Goal: Transaction & Acquisition: Download file/media

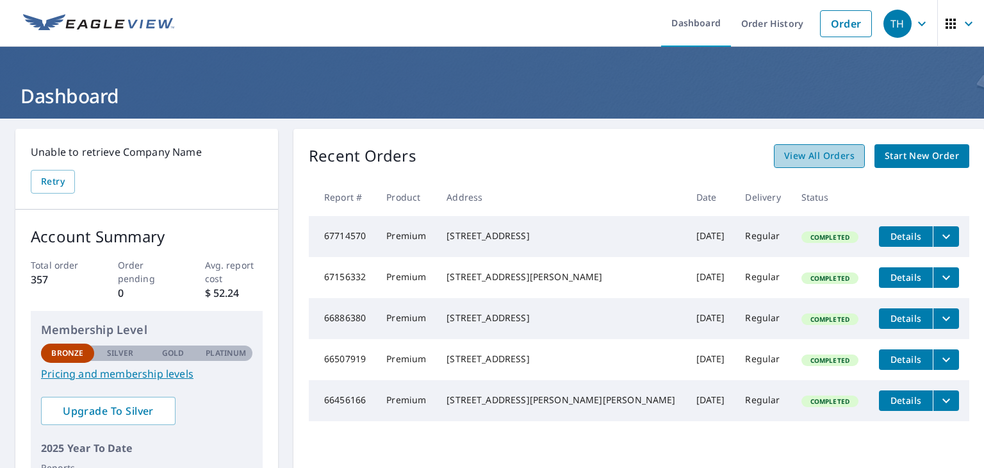
click at [794, 153] on span "View All Orders" at bounding box center [819, 156] width 70 height 16
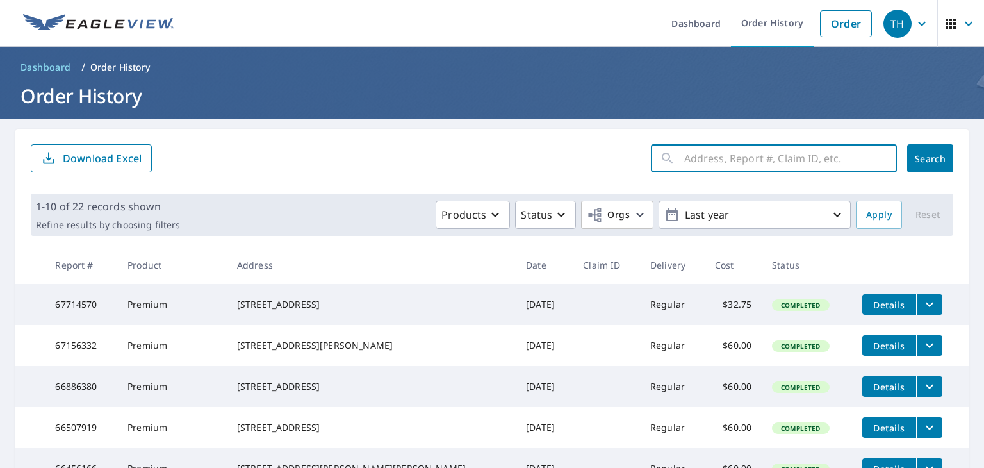
click at [722, 152] on input "text" at bounding box center [790, 158] width 213 height 36
type input "61995800"
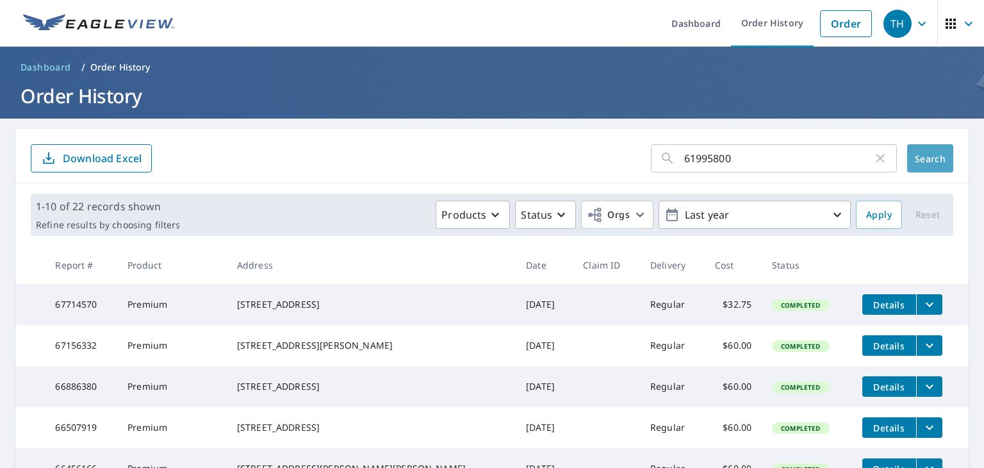
click at [927, 152] on span "Search" at bounding box center [930, 158] width 26 height 12
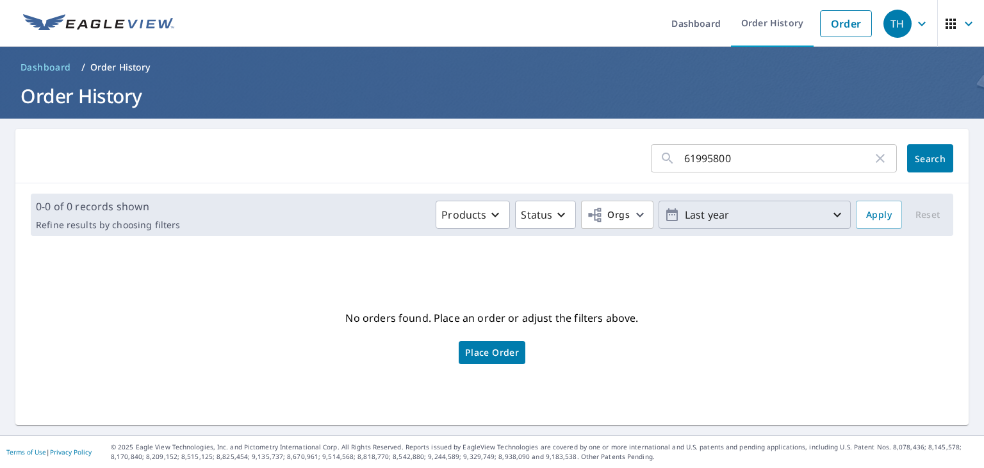
click at [829, 216] on icon "button" at bounding box center [836, 214] width 15 height 15
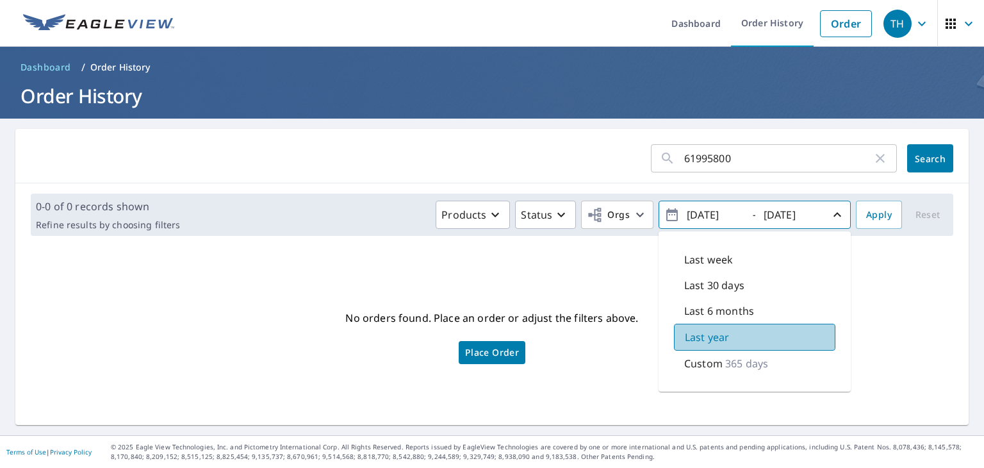
click at [701, 330] on p "Last year" at bounding box center [707, 336] width 44 height 15
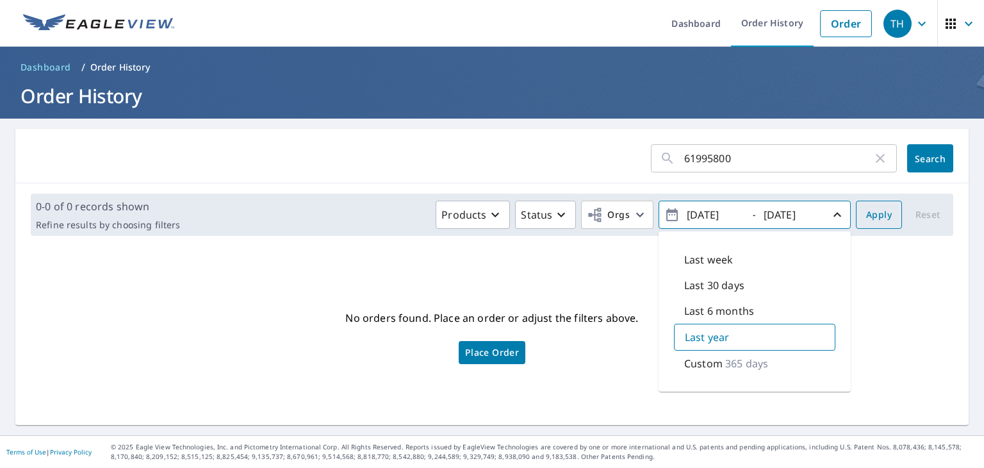
click at [879, 213] on span "Apply" at bounding box center [879, 215] width 26 height 16
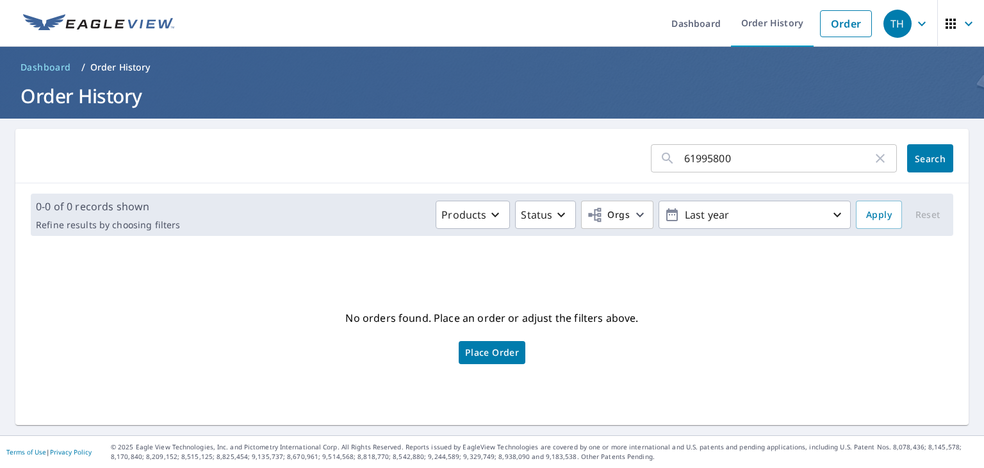
click at [920, 149] on button "Search" at bounding box center [930, 158] width 46 height 28
click at [872, 158] on icon "button" at bounding box center [879, 158] width 15 height 15
click at [921, 209] on div "Products Status Orgs Last year Apply Reset" at bounding box center [566, 214] width 763 height 28
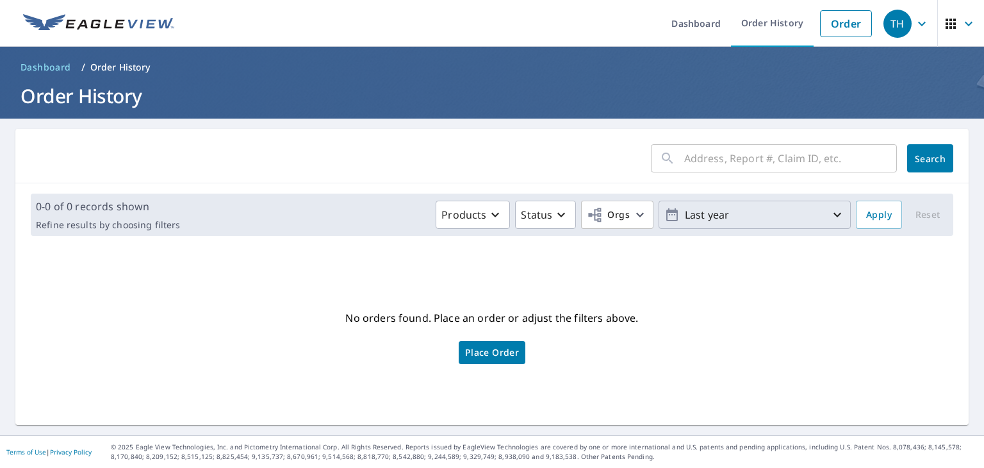
click at [833, 215] on icon "button" at bounding box center [837, 215] width 8 height 4
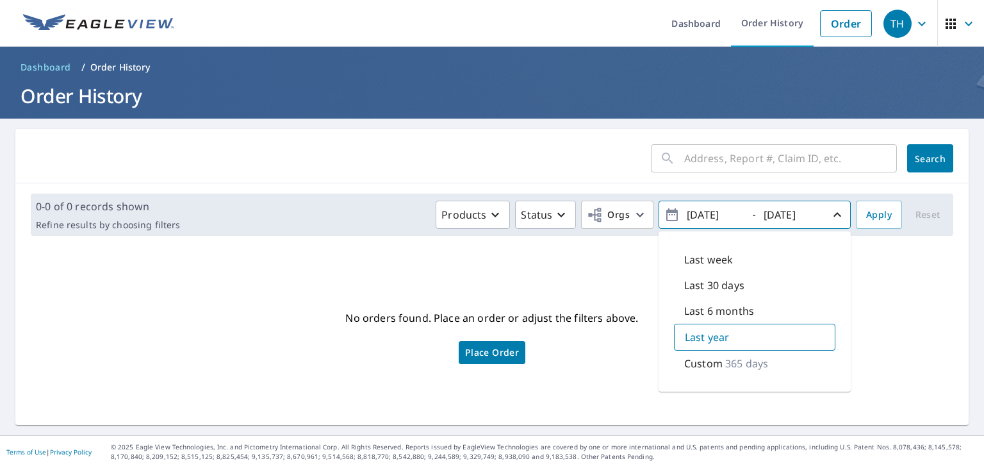
click at [752, 357] on p "365 days" at bounding box center [746, 362] width 43 height 15
click at [876, 208] on span "Apply" at bounding box center [879, 215] width 26 height 16
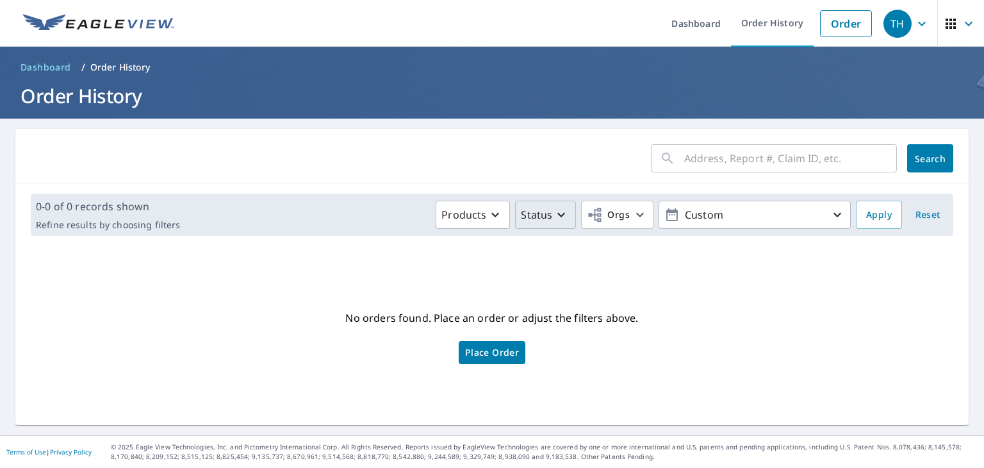
click at [553, 209] on icon "button" at bounding box center [560, 214] width 15 height 15
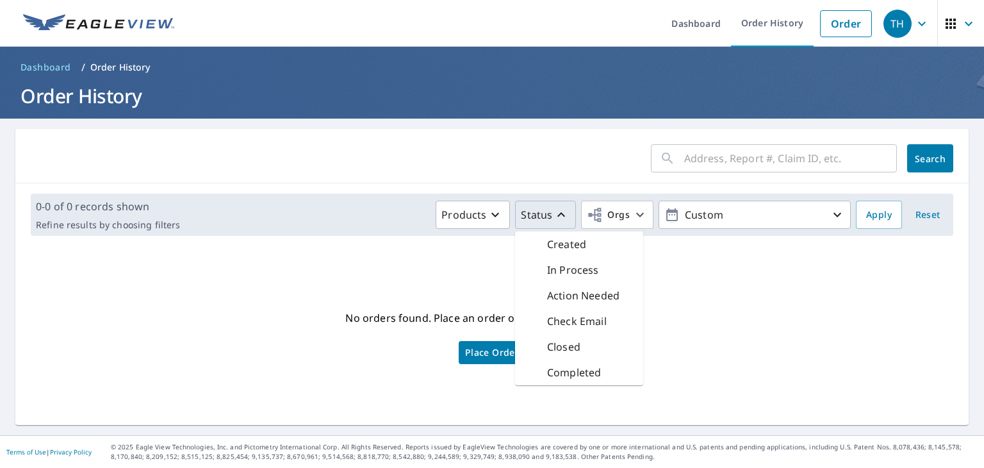
click at [679, 283] on div "No orders found. Place an order or adjust the filters above. Place Order" at bounding box center [492, 335] width 933 height 158
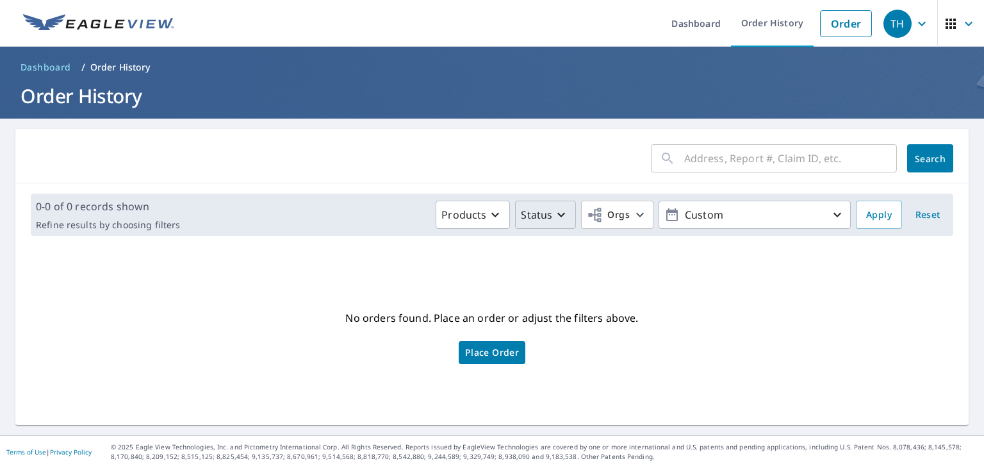
click at [557, 216] on icon "button" at bounding box center [561, 215] width 8 height 4
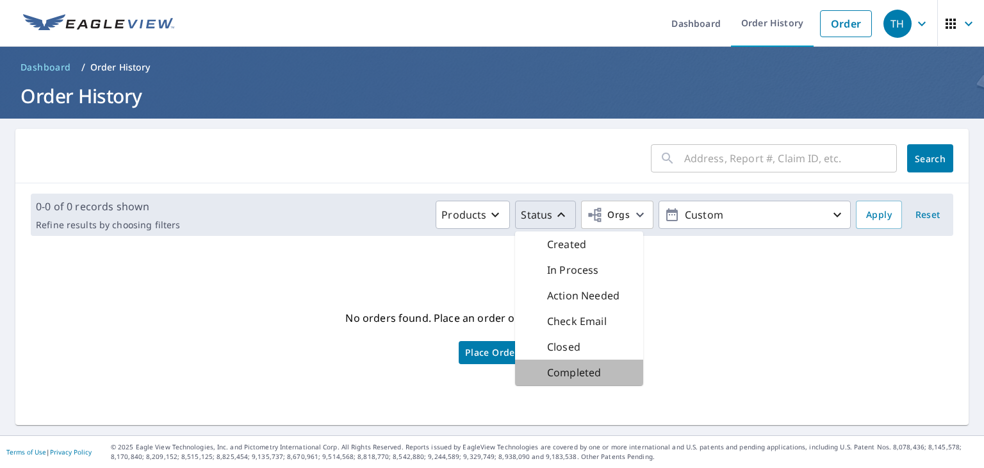
click at [572, 377] on p "Completed" at bounding box center [574, 371] width 54 height 15
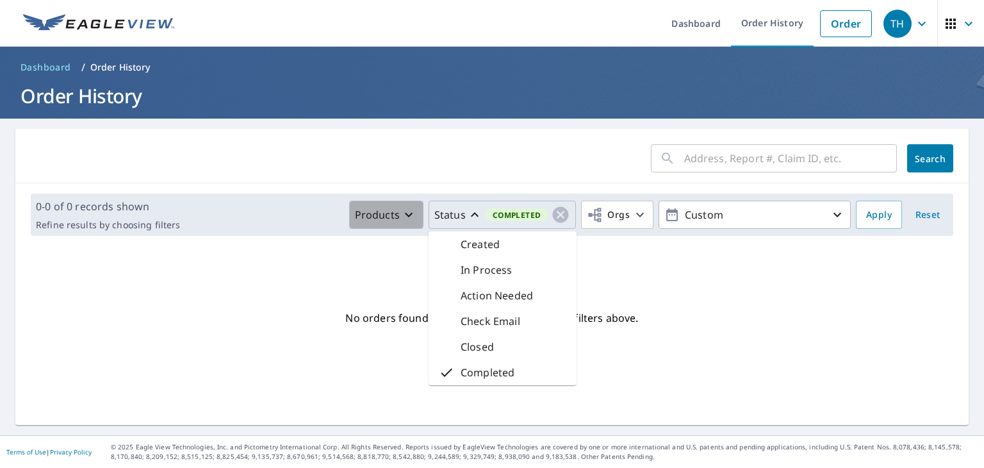
click at [402, 211] on icon "button" at bounding box center [408, 214] width 15 height 15
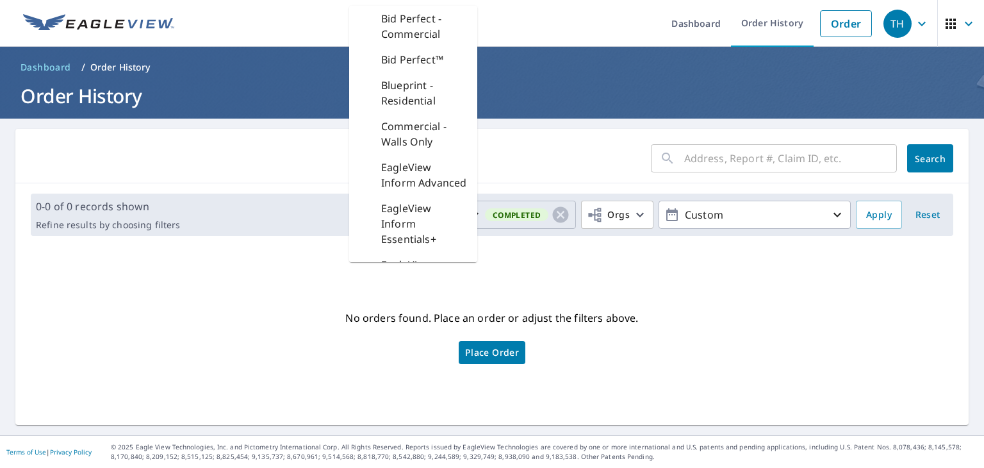
click at [669, 309] on div "No orders found. Place an order or adjust the filters above. Place Order" at bounding box center [492, 335] width 933 height 158
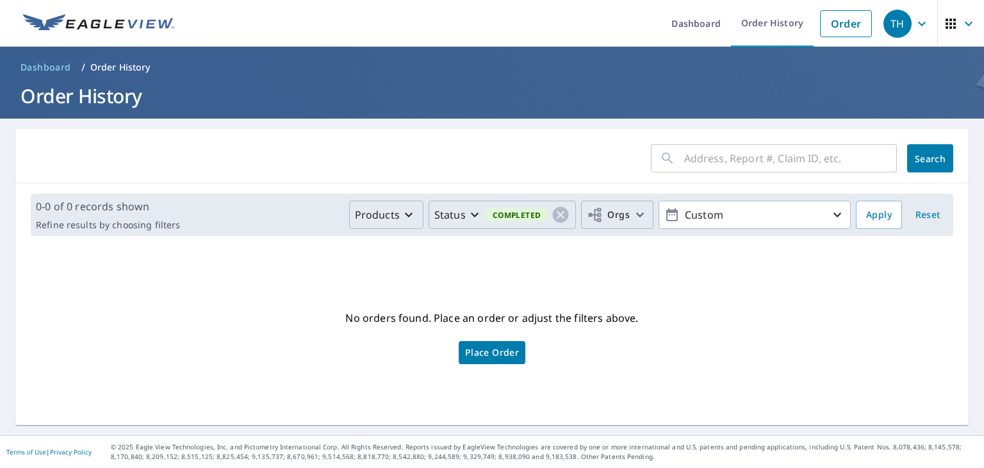
click at [633, 212] on icon "button" at bounding box center [639, 214] width 15 height 15
drag, startPoint x: 358, startPoint y: 285, endPoint x: 384, endPoint y: 283, distance: 26.3
click at [358, 285] on input "Howerton Roofing & Construction, LLC" at bounding box center [357, 288] width 15 height 15
checkbox input "true"
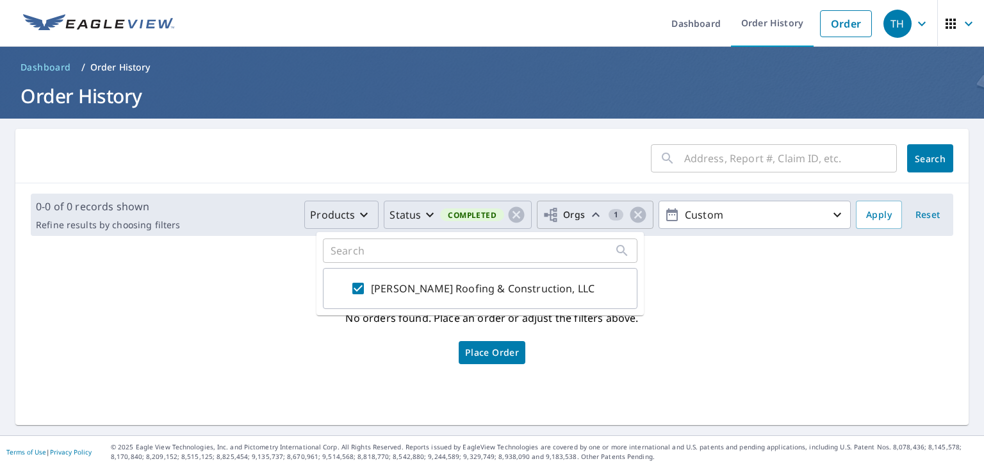
click at [924, 148] on button "Search" at bounding box center [930, 158] width 46 height 28
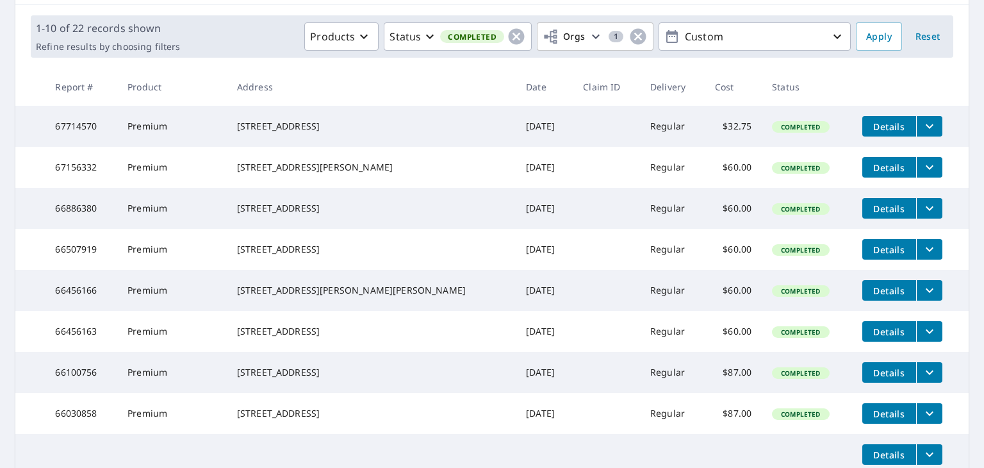
scroll to position [384, 0]
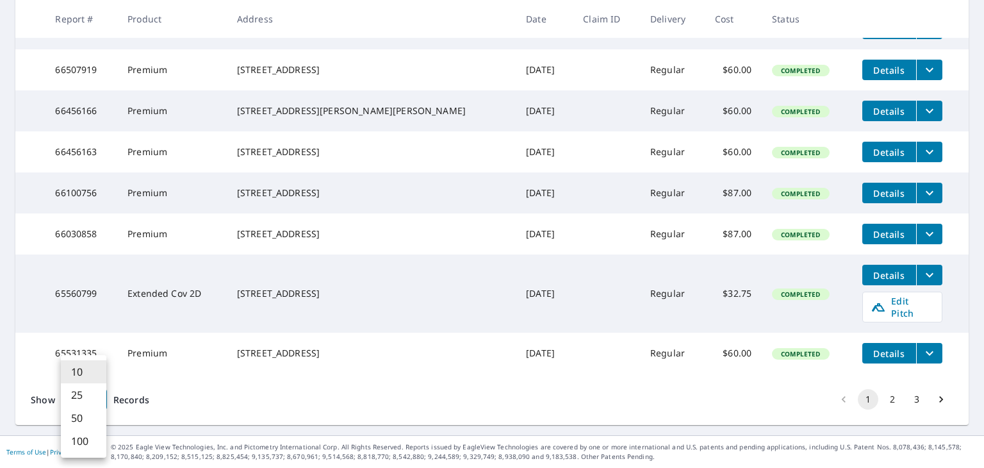
click at [95, 409] on body "TH TH Dashboard Order History Order TH Dashboard / Order History Order History …" at bounding box center [492, 234] width 984 height 468
click at [85, 441] on li "100" at bounding box center [83, 440] width 45 height 23
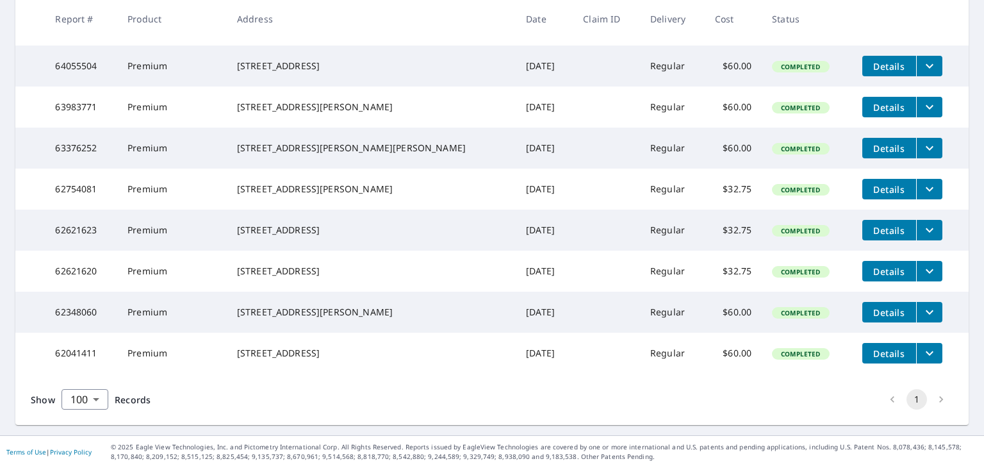
scroll to position [971, 0]
click at [929, 398] on li "pagination navigation" at bounding box center [941, 399] width 24 height 20
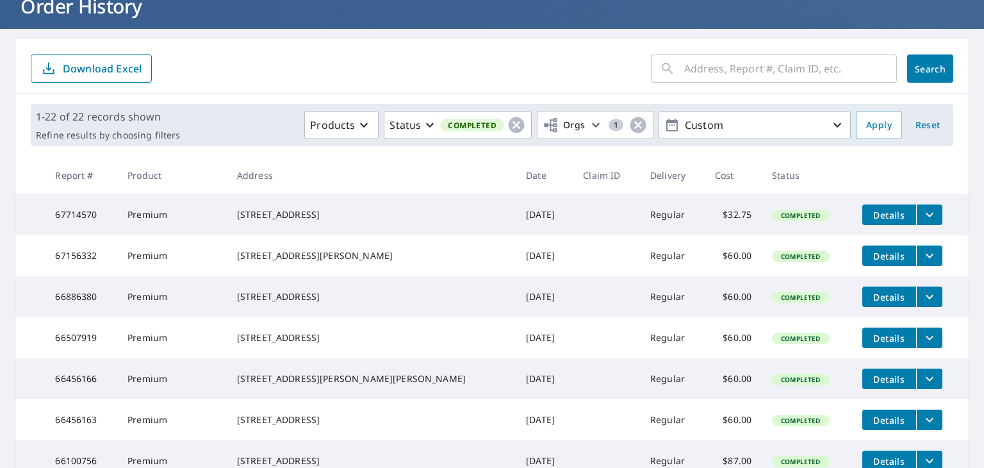
scroll to position [0, 0]
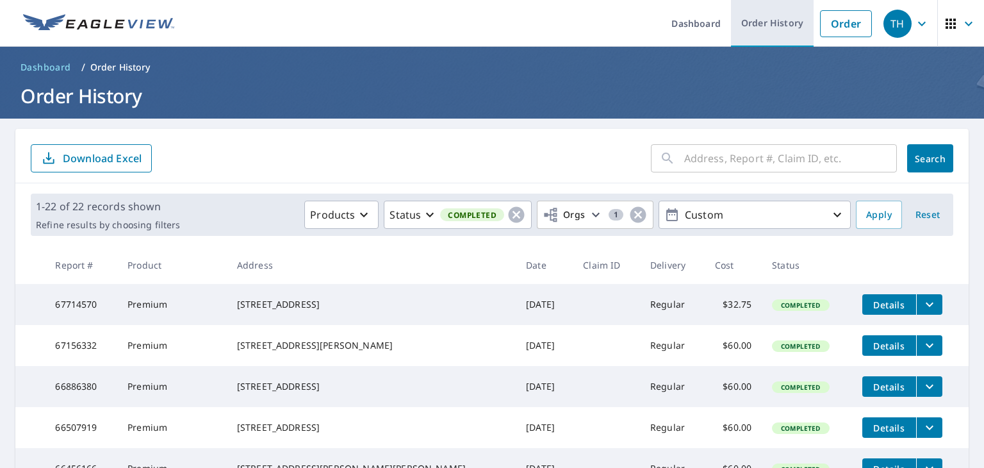
click at [753, 17] on link "Order History" at bounding box center [772, 23] width 83 height 47
click at [781, 156] on input "text" at bounding box center [790, 158] width 213 height 36
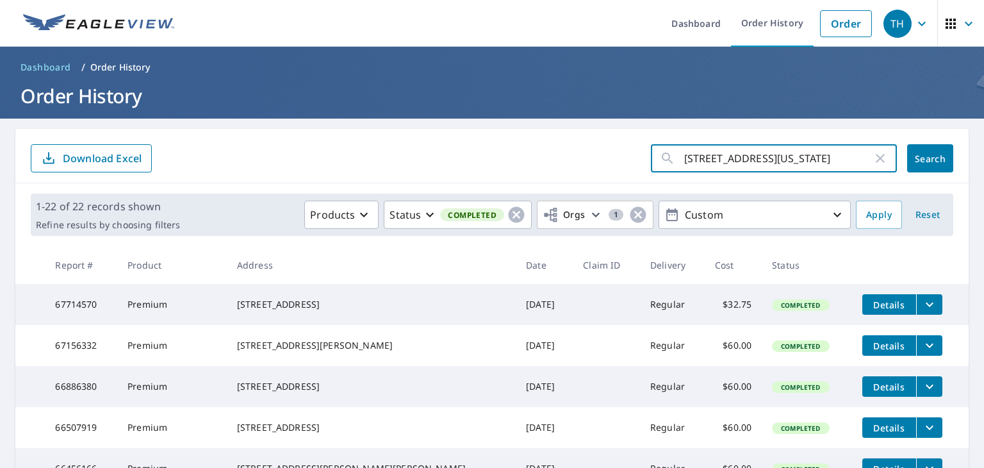
scroll to position [0, 57]
type input "6320 Glebe Point Road Chesterfield Virginia 23838"
click at [925, 157] on span "Search" at bounding box center [930, 158] width 26 height 12
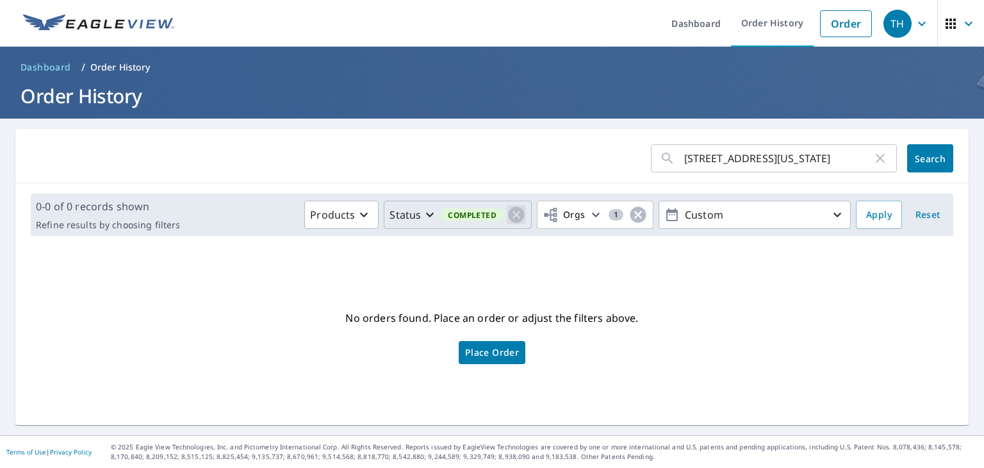
click at [508, 213] on icon "button" at bounding box center [516, 215] width 16 height 16
click at [927, 155] on span "Search" at bounding box center [930, 158] width 26 height 12
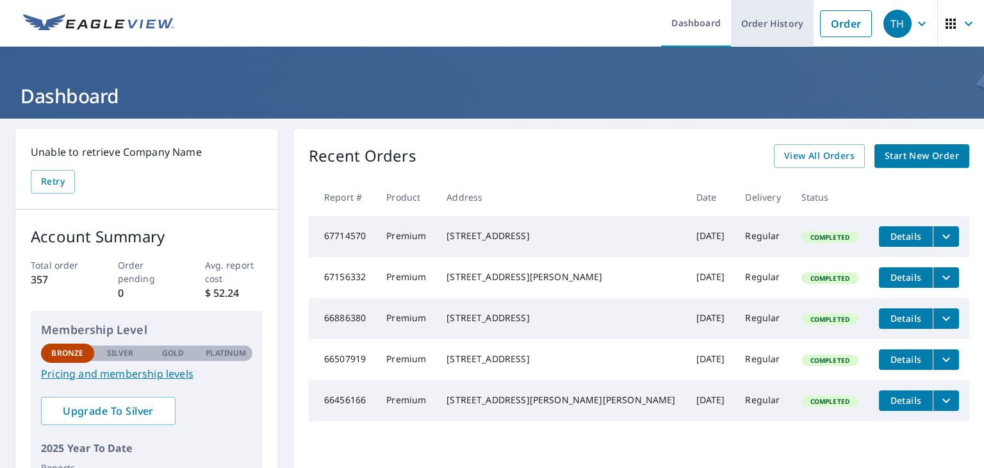
click at [764, 17] on link "Order History" at bounding box center [772, 23] width 83 height 47
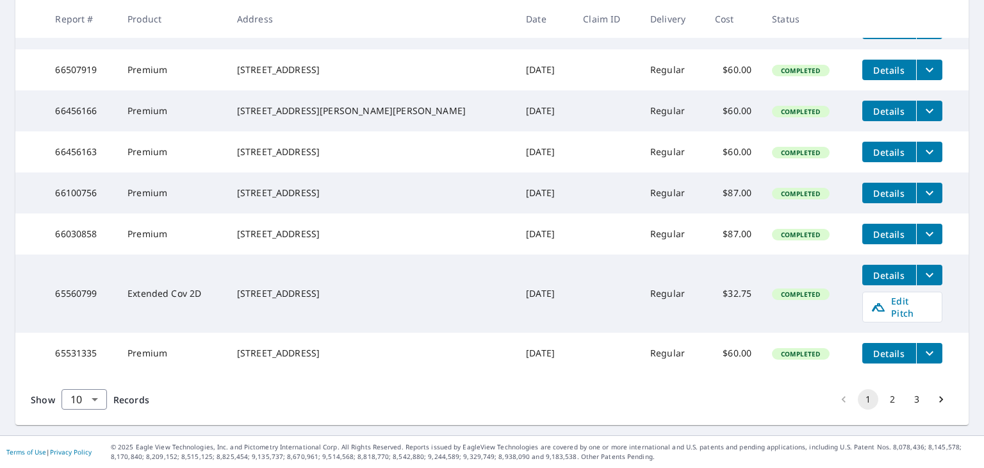
scroll to position [395, 0]
click at [906, 401] on button "3" at bounding box center [916, 399] width 20 height 20
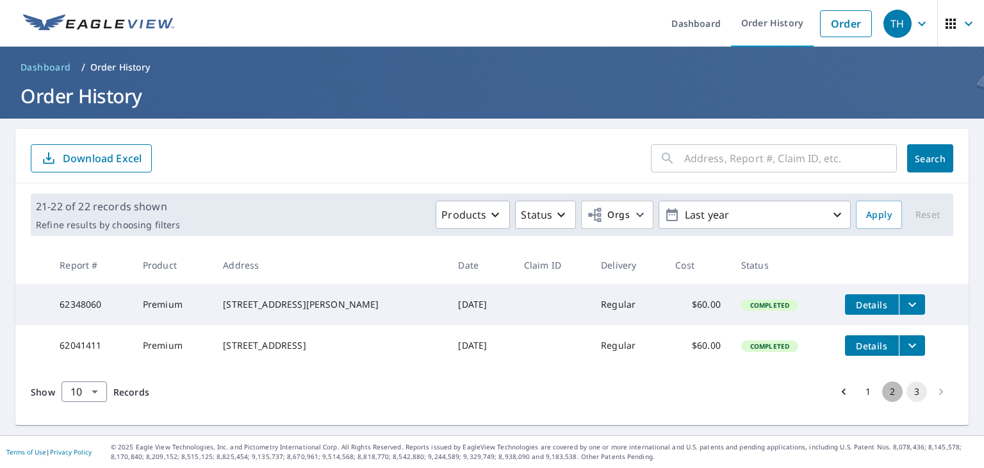
click at [883, 402] on button "2" at bounding box center [892, 391] width 20 height 20
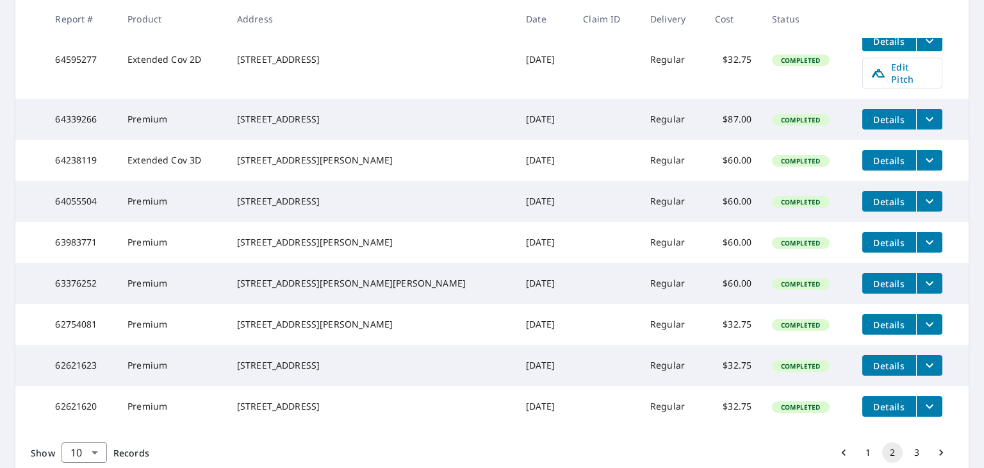
scroll to position [138, 0]
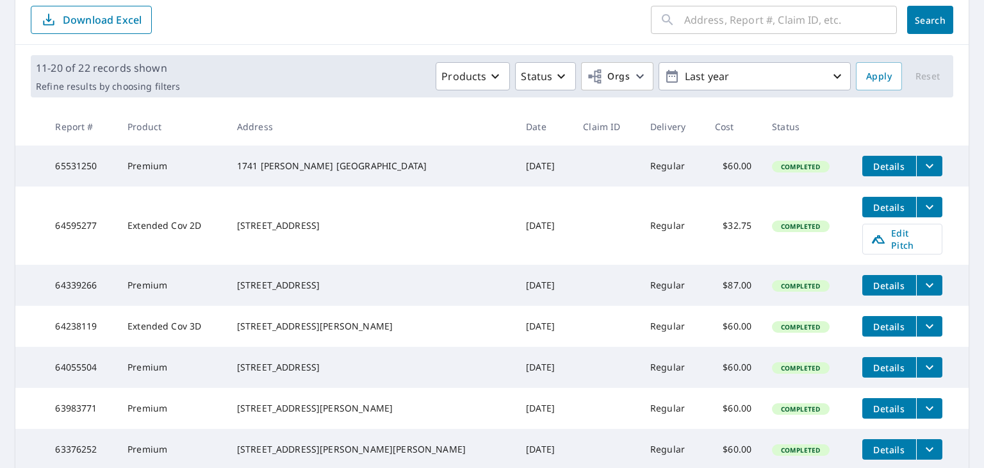
click at [879, 209] on span "Details" at bounding box center [889, 207] width 38 height 12
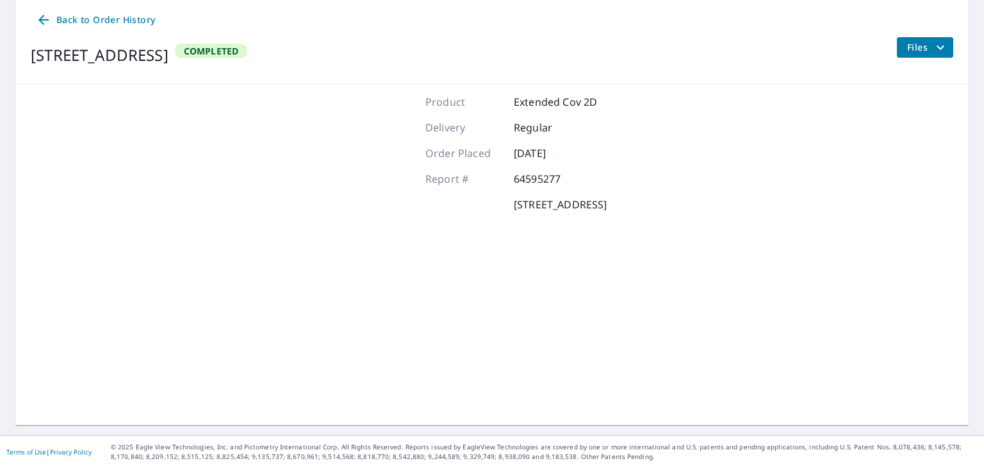
scroll to position [130, 0]
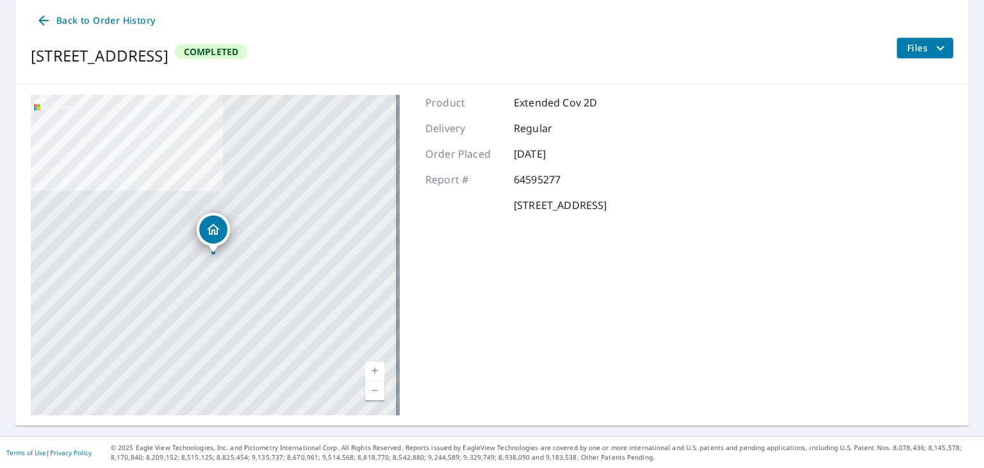
click at [38, 19] on icon at bounding box center [43, 20] width 15 height 15
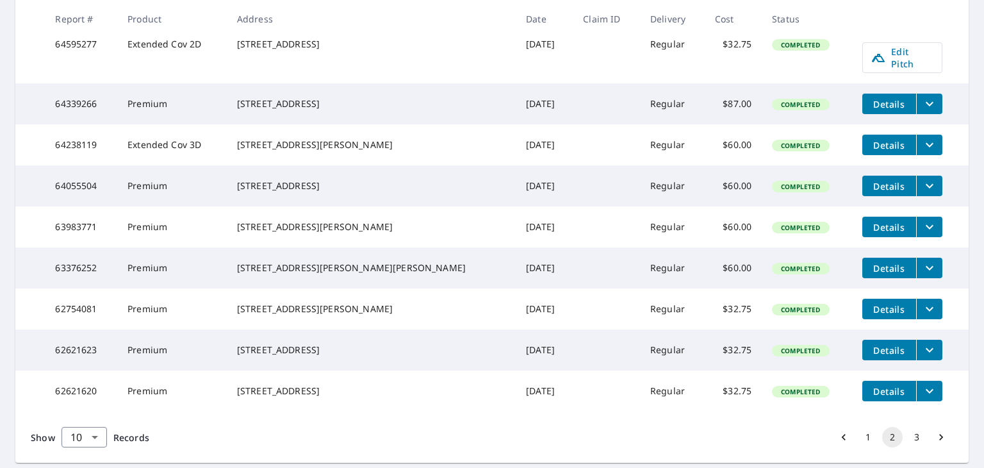
scroll to position [322, 0]
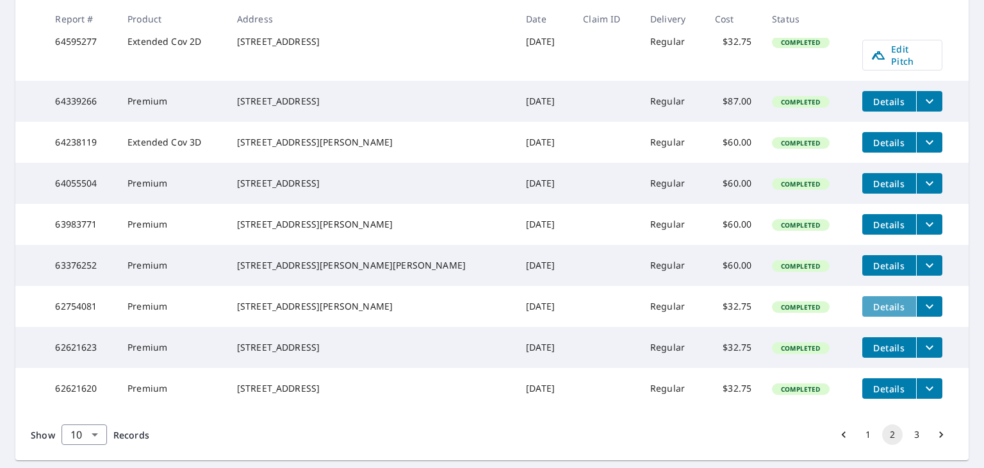
click at [874, 313] on span "Details" at bounding box center [889, 306] width 38 height 12
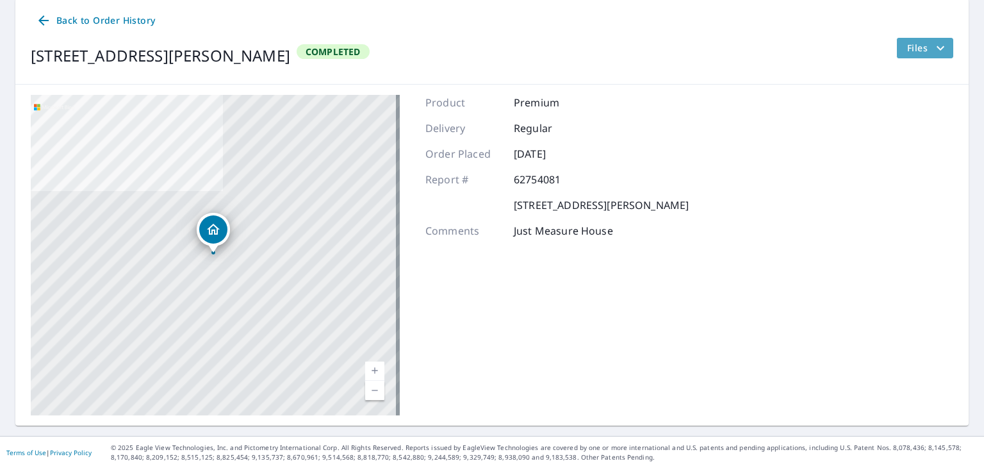
click at [933, 45] on icon "filesDropdownBtn-62754081" at bounding box center [940, 47] width 15 height 15
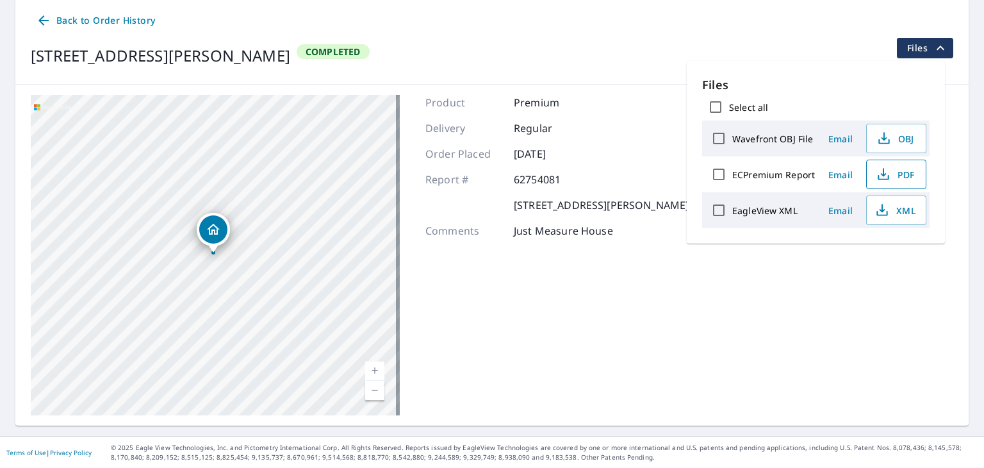
click at [904, 170] on span "PDF" at bounding box center [894, 174] width 41 height 15
click at [719, 175] on input "ECPremium Report" at bounding box center [718, 174] width 27 height 27
checkbox input "true"
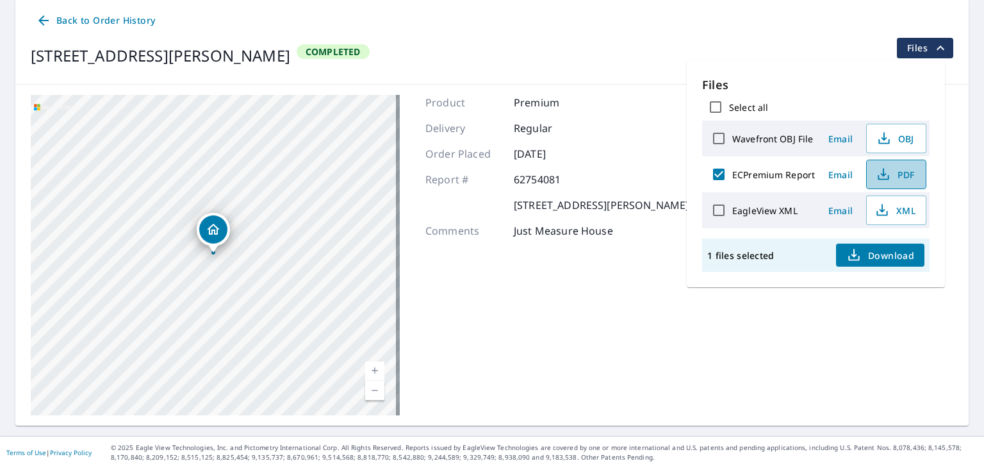
click at [904, 168] on span "PDF" at bounding box center [894, 174] width 41 height 15
